Goal: Entertainment & Leisure: Consume media (video, audio)

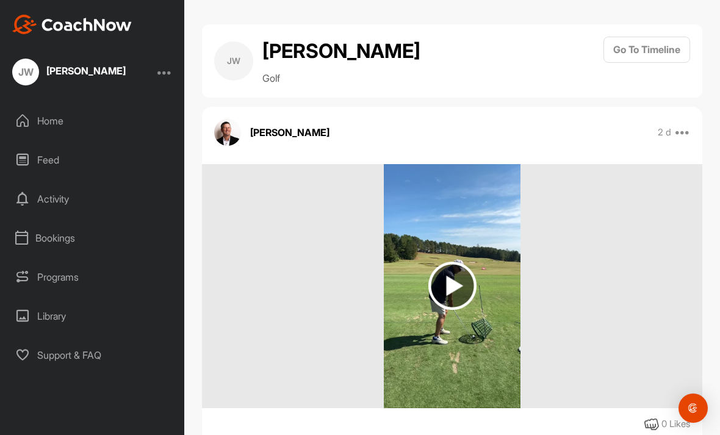
click at [463, 281] on img at bounding box center [452, 286] width 48 height 48
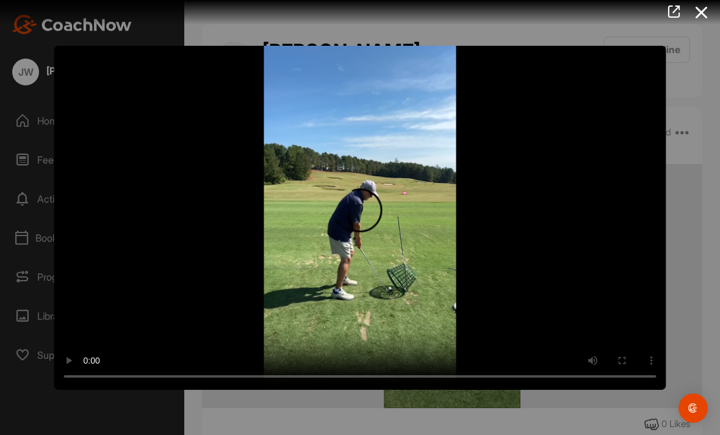
click at [618, 235] on video "Video Player" at bounding box center [360, 217] width 612 height 344
click at [365, 228] on video "Video Player" at bounding box center [360, 217] width 612 height 344
click at [528, 198] on video "Video Player" at bounding box center [360, 217] width 612 height 344
click at [695, 10] on icon at bounding box center [702, 12] width 28 height 23
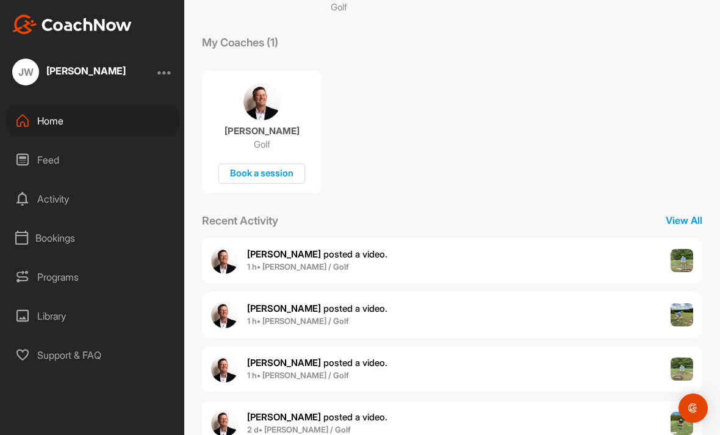
scroll to position [184, 0]
click at [548, 347] on div "[PERSON_NAME] posted a video . 1 h • [PERSON_NAME] / Golf" at bounding box center [452, 369] width 500 height 45
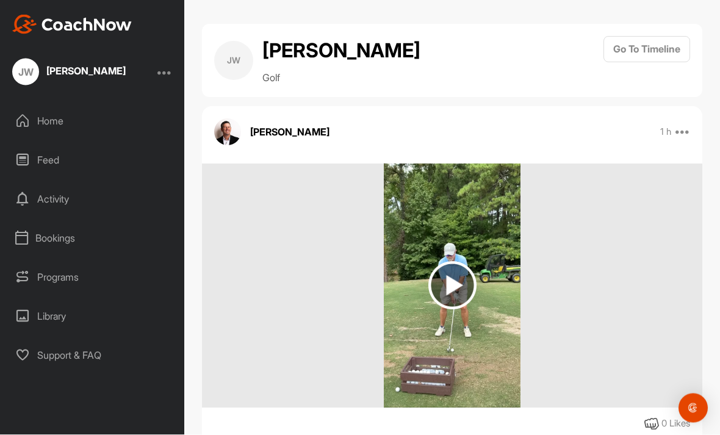
scroll to position [29, 0]
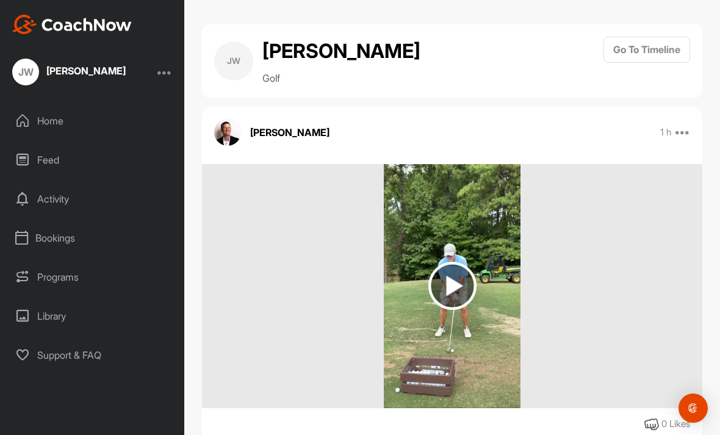
click at [458, 267] on img at bounding box center [452, 286] width 48 height 48
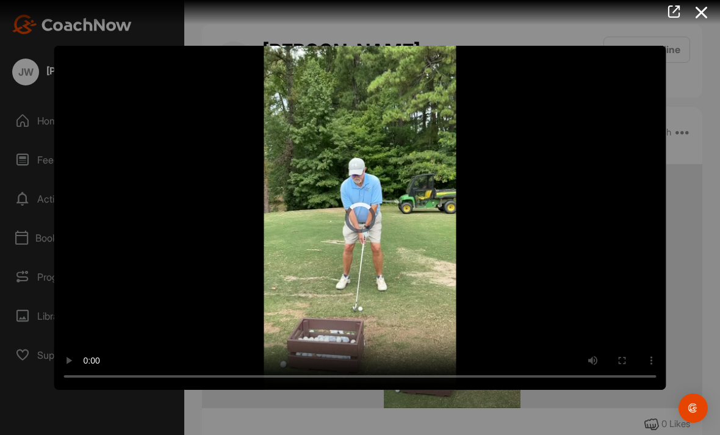
click at [550, 278] on video "Video Player" at bounding box center [360, 217] width 612 height 344
click at [703, 1] on icon at bounding box center [702, 12] width 28 height 23
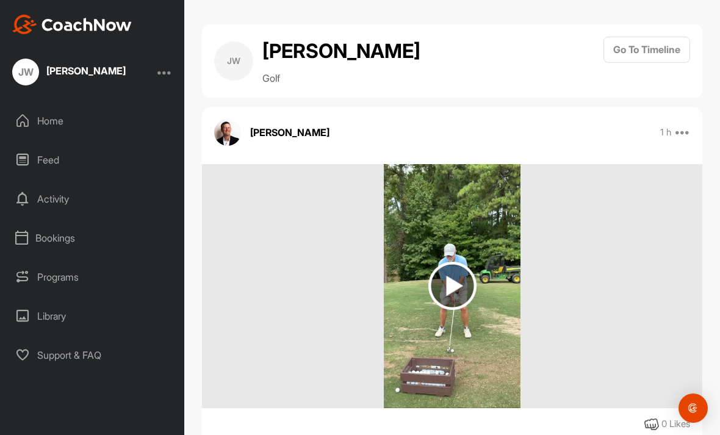
scroll to position [0, 0]
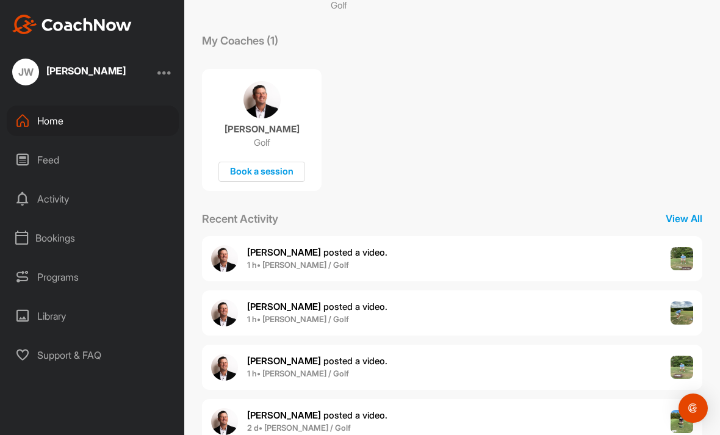
scroll to position [184, 0]
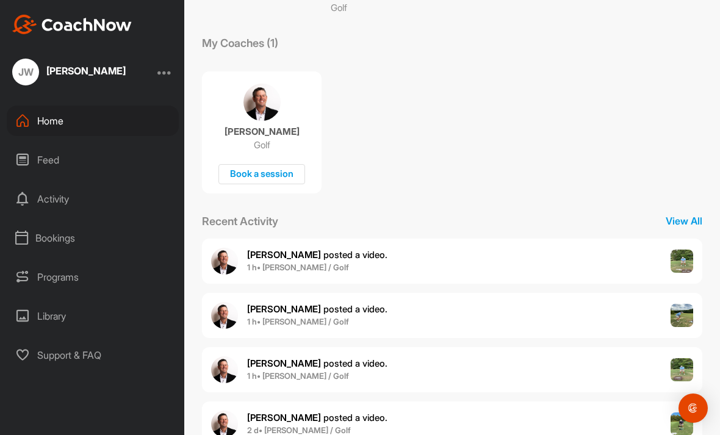
click at [685, 214] on p "View All" at bounding box center [684, 221] width 37 height 15
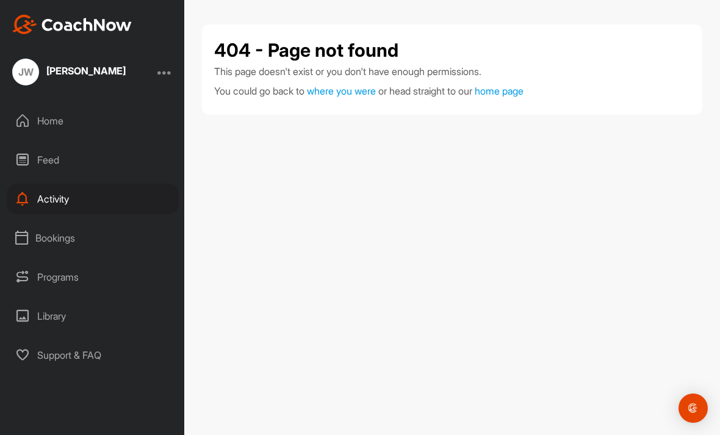
click at [101, 71] on div "[PERSON_NAME]" at bounding box center [85, 71] width 79 height 10
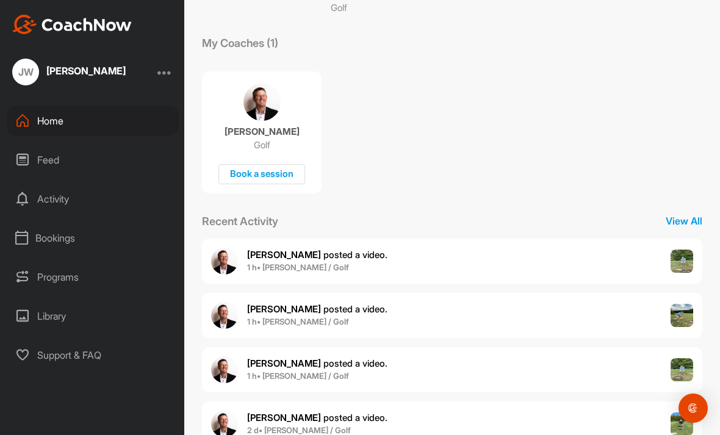
scroll to position [184, 0]
click at [503, 293] on div "[PERSON_NAME] posted a video . 1 h • [PERSON_NAME] / Golf" at bounding box center [452, 315] width 500 height 45
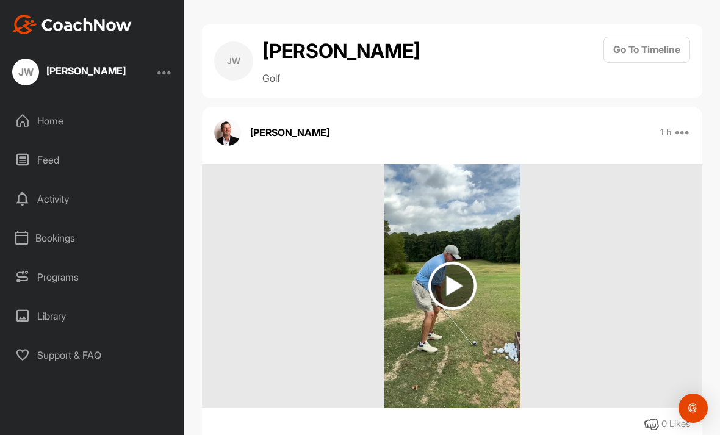
click at [457, 262] on img at bounding box center [452, 286] width 48 height 48
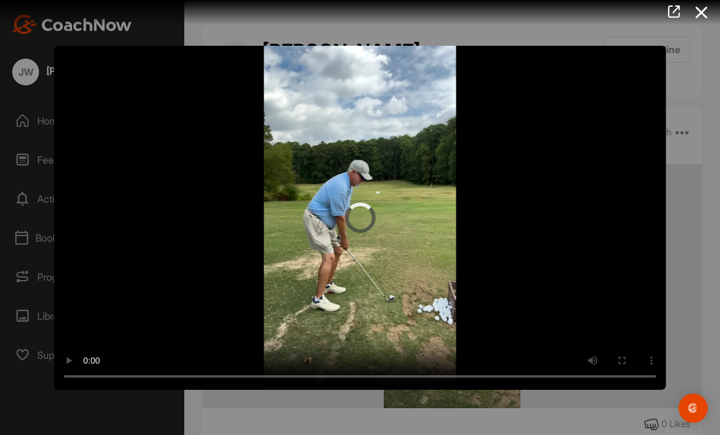
click at [566, 200] on video "Video Player" at bounding box center [360, 217] width 612 height 344
click at [34, 73] on div at bounding box center [360, 217] width 720 height 435
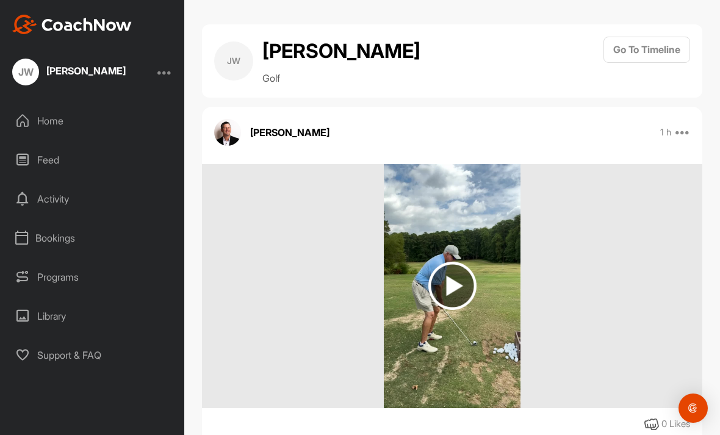
click at [658, 41] on button "Go To Timeline" at bounding box center [647, 50] width 87 height 26
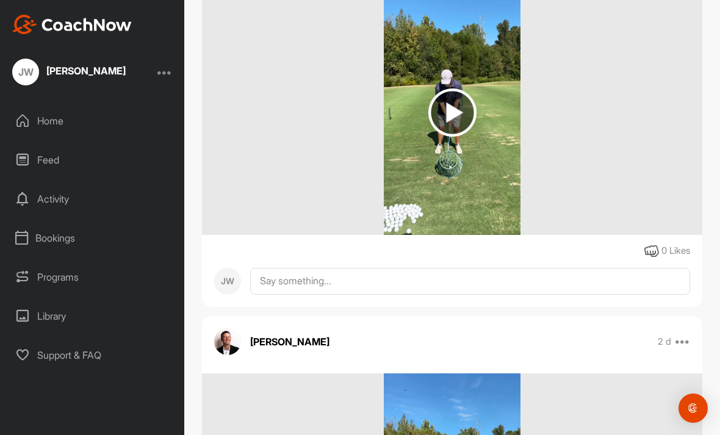
scroll to position [1415, 0]
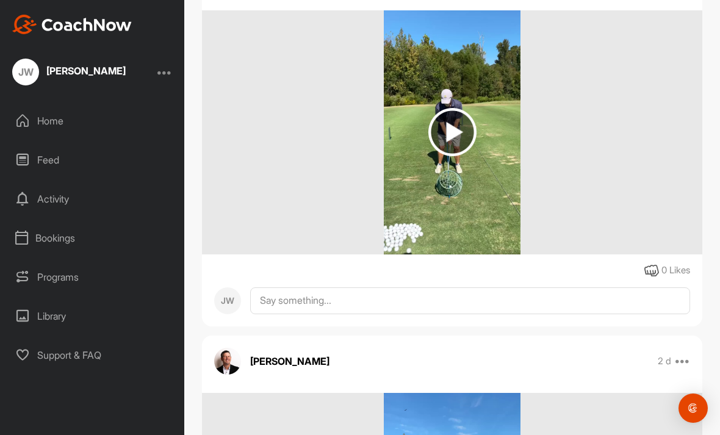
click at [464, 148] on img at bounding box center [452, 132] width 48 height 48
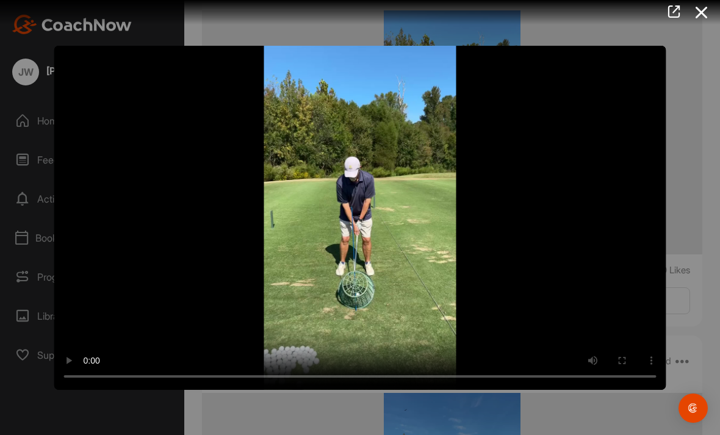
click at [372, 220] on video "Video Player" at bounding box center [360, 217] width 612 height 344
click at [536, 256] on video "Video Player" at bounding box center [360, 217] width 612 height 344
click at [353, 228] on video "Video Player" at bounding box center [360, 217] width 612 height 344
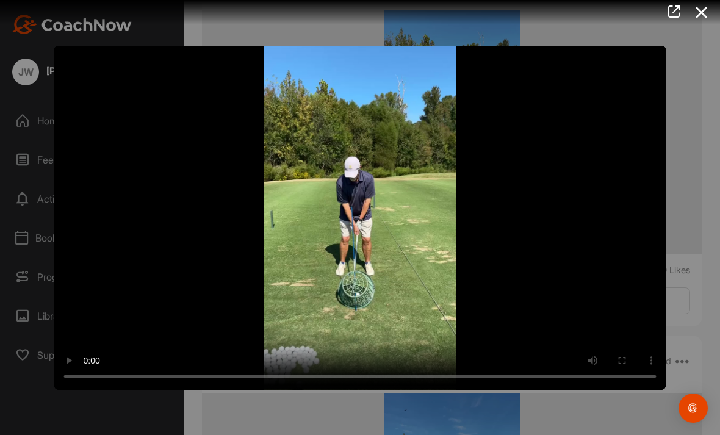
click at [502, 294] on video "Video Player" at bounding box center [360, 217] width 612 height 344
click at [371, 197] on video "Video Player" at bounding box center [360, 217] width 612 height 344
click at [413, 346] on video "Video Player" at bounding box center [360, 217] width 612 height 344
click at [377, 310] on video "Video Player" at bounding box center [360, 217] width 612 height 344
click at [218, 375] on video "Video Player" at bounding box center [360, 217] width 612 height 344
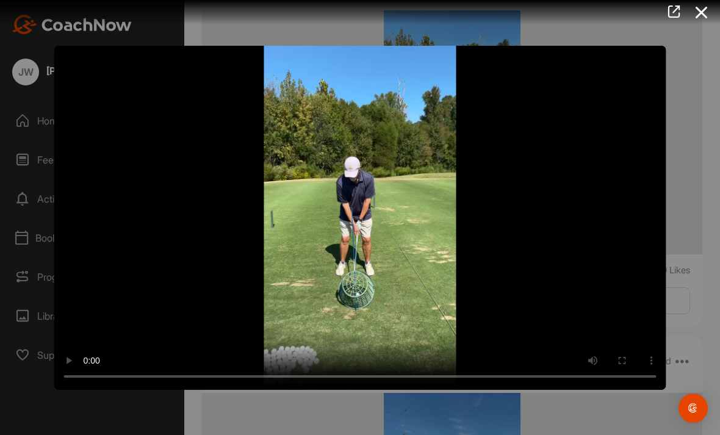
click at [443, 306] on video "Video Player" at bounding box center [360, 217] width 612 height 344
click at [366, 233] on video "Video Player" at bounding box center [360, 217] width 612 height 344
click at [538, 258] on video "Video Player" at bounding box center [360, 217] width 612 height 344
click at [650, 376] on video "Video Player" at bounding box center [360, 217] width 612 height 344
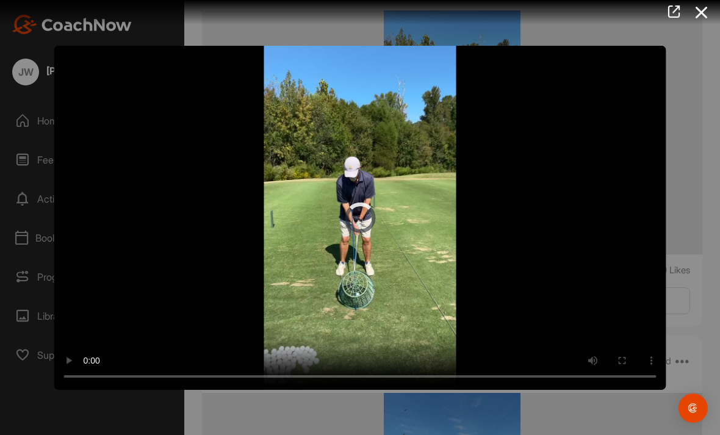
click at [367, 228] on video "Video Player" at bounding box center [360, 217] width 612 height 344
click at [516, 279] on video "Video Player" at bounding box center [360, 217] width 612 height 344
click at [362, 223] on video "Video Player" at bounding box center [360, 217] width 612 height 344
click at [565, 235] on video "Video Player" at bounding box center [360, 217] width 612 height 344
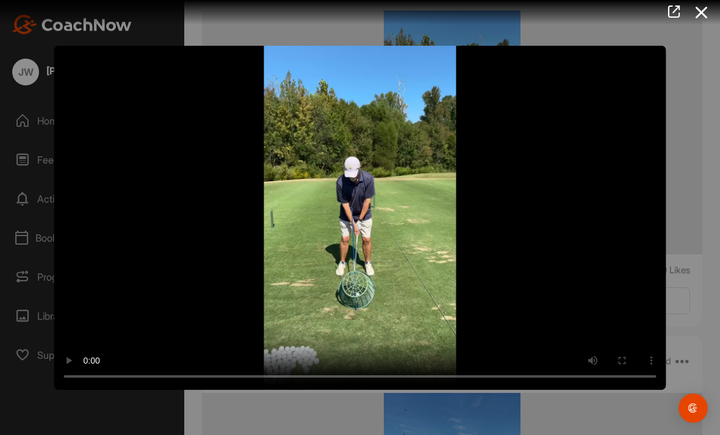
click at [707, 8] on icon at bounding box center [702, 12] width 28 height 23
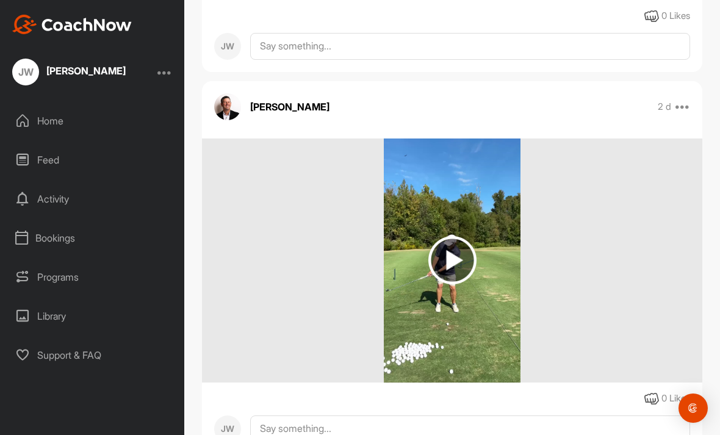
scroll to position [1672, 0]
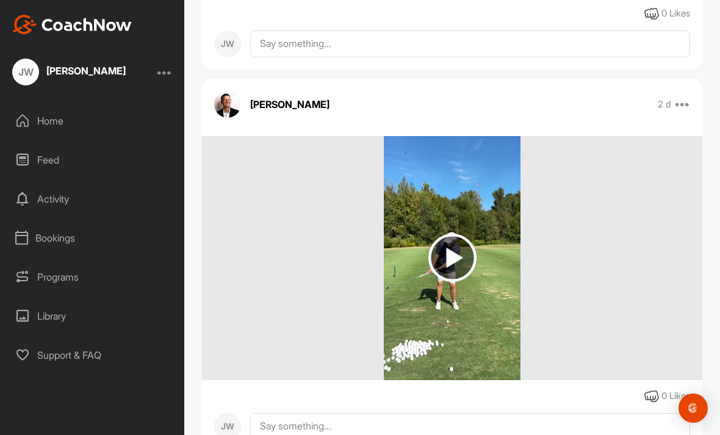
click at [450, 245] on img at bounding box center [452, 258] width 48 height 48
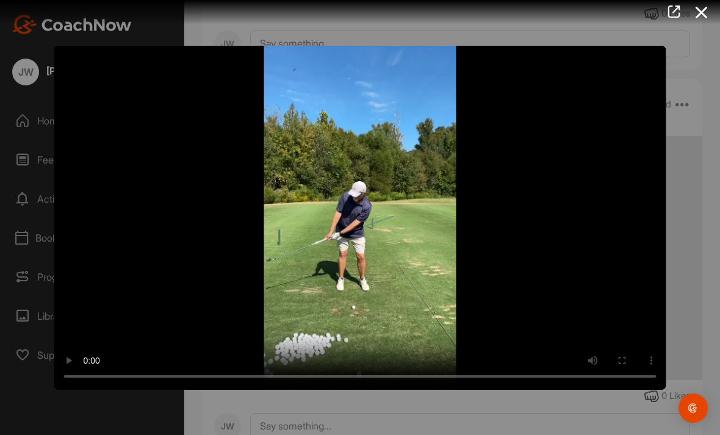
click at [558, 331] on video "Video Player" at bounding box center [360, 217] width 612 height 344
click at [420, 336] on video "Video Player" at bounding box center [360, 217] width 612 height 344
click at [652, 377] on video "Video Player" at bounding box center [360, 217] width 612 height 344
click at [676, 15] on icon at bounding box center [674, 11] width 14 height 13
click at [569, 227] on video "Video Player" at bounding box center [360, 217] width 612 height 344
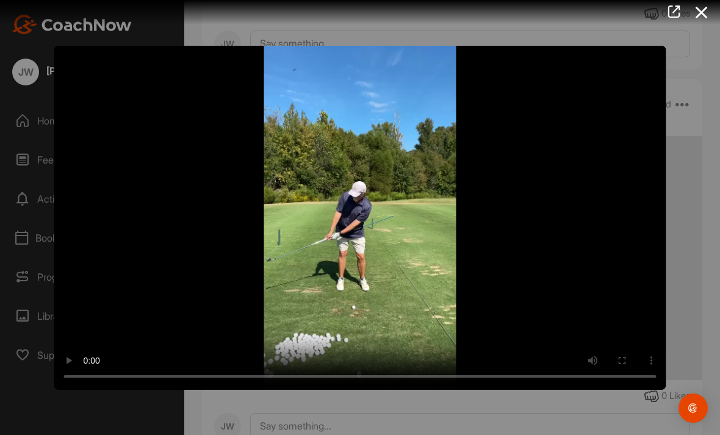
click at [400, 279] on video "Video Player" at bounding box center [360, 217] width 612 height 344
click at [383, 218] on video "Video Player" at bounding box center [360, 217] width 612 height 344
click at [359, 215] on video "Video Player" at bounding box center [360, 217] width 612 height 344
click at [531, 269] on video "Video Player" at bounding box center [360, 217] width 612 height 344
click at [400, 248] on video "Video Player" at bounding box center [360, 217] width 612 height 344
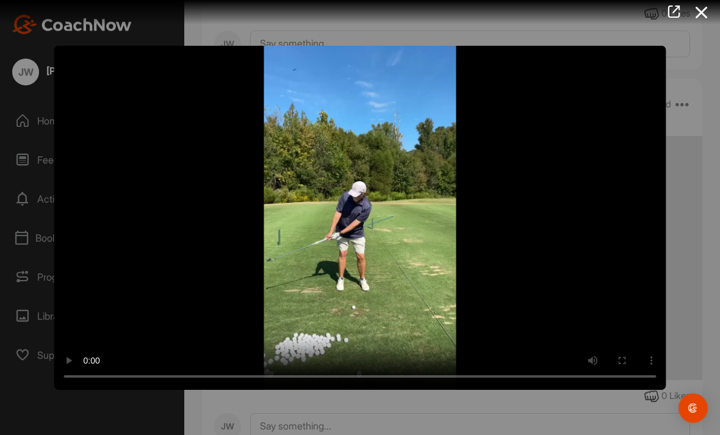
click at [359, 218] on video "Video Player" at bounding box center [360, 217] width 612 height 344
click at [546, 289] on video "Video Player" at bounding box center [360, 217] width 612 height 344
